Goal: Task Accomplishment & Management: Complete application form

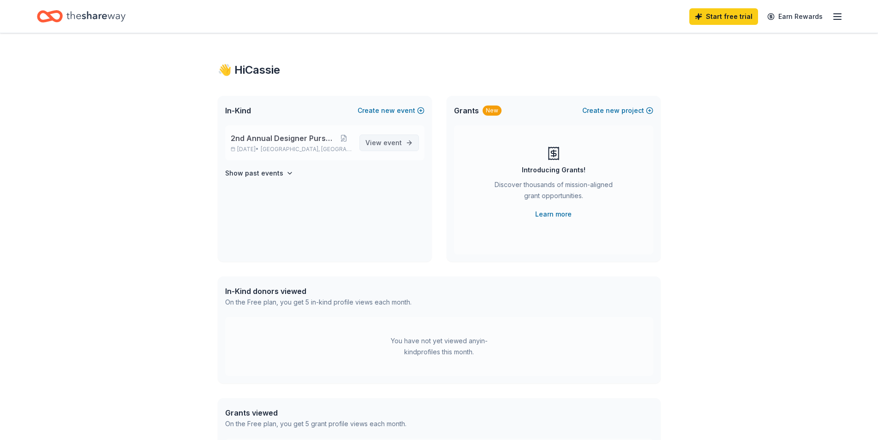
click at [389, 146] on span "event" at bounding box center [392, 143] width 18 height 8
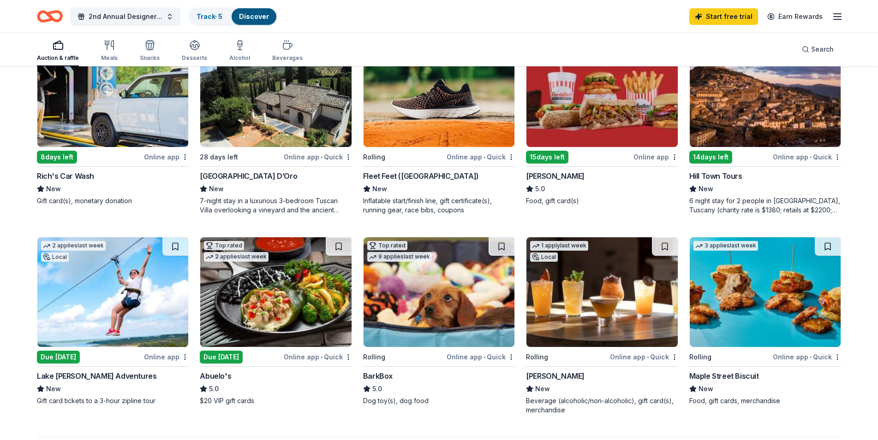
scroll to position [646, 0]
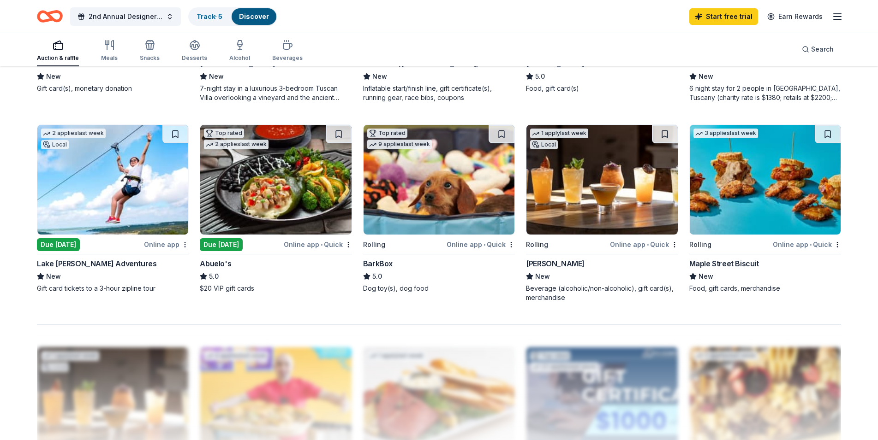
click at [101, 262] on div "Lake [PERSON_NAME] Adventures" at bounding box center [96, 263] width 119 height 11
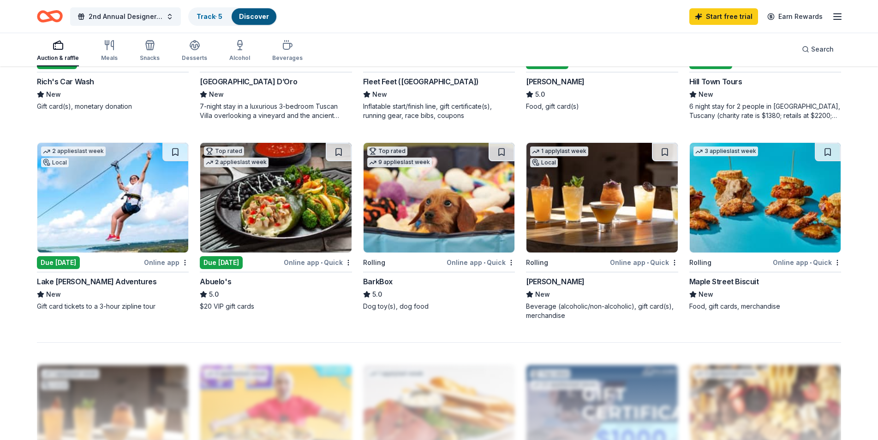
scroll to position [531, 0]
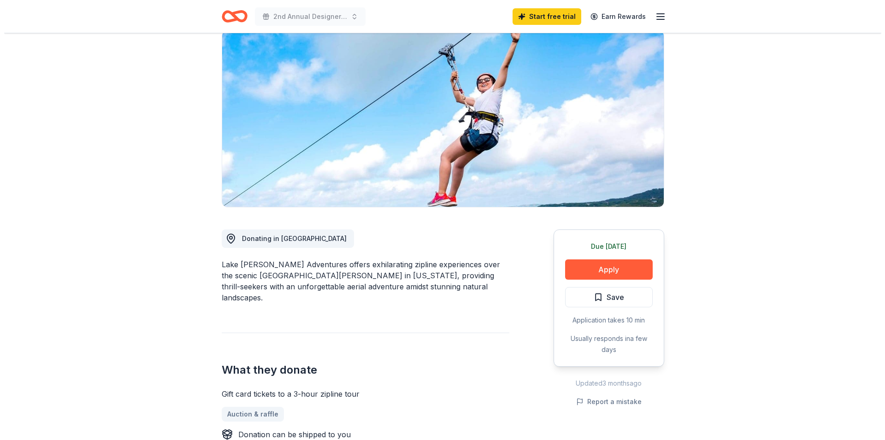
scroll to position [184, 0]
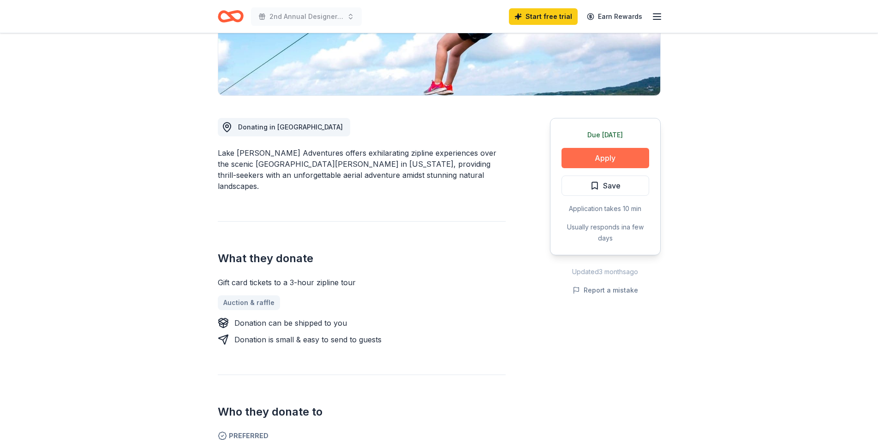
click at [586, 161] on button "Apply" at bounding box center [605, 158] width 88 height 20
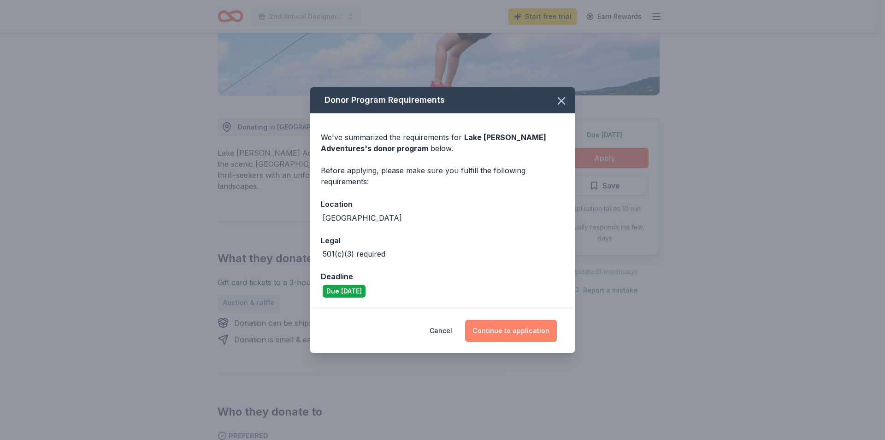
click at [530, 329] on button "Continue to application" at bounding box center [511, 331] width 92 height 22
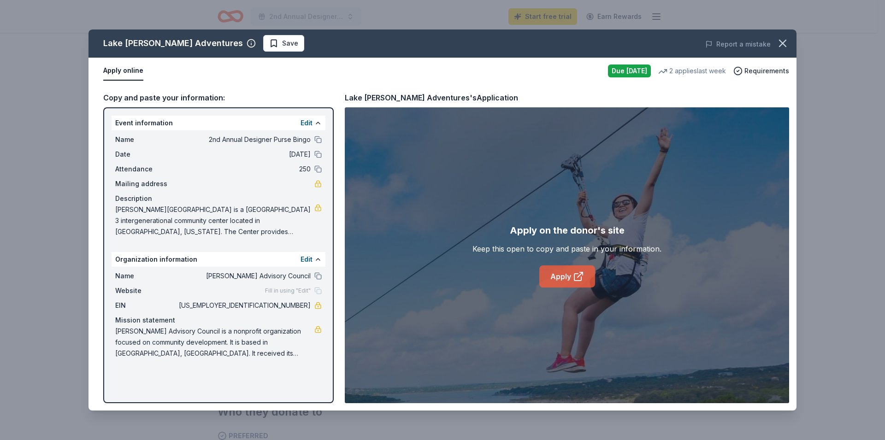
click at [557, 272] on link "Apply" at bounding box center [568, 277] width 56 height 22
